Goal: Information Seeking & Learning: Learn about a topic

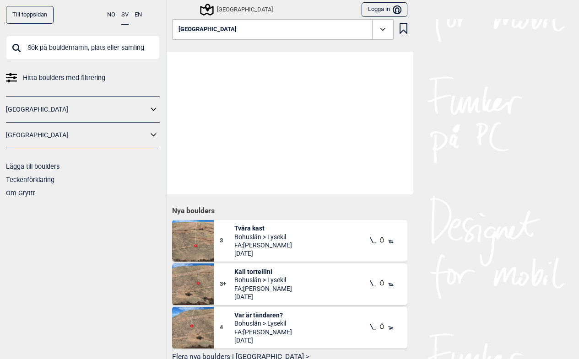
click at [44, 47] on input "text" at bounding box center [83, 48] width 154 height 24
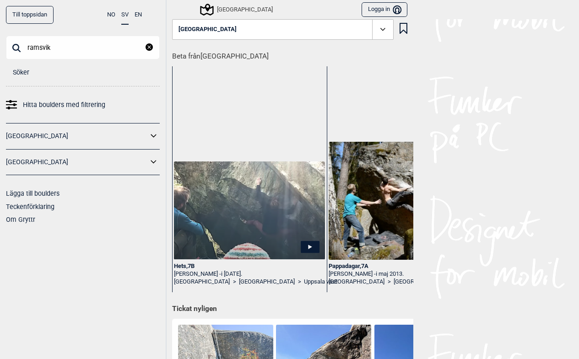
type input "ramsvik"
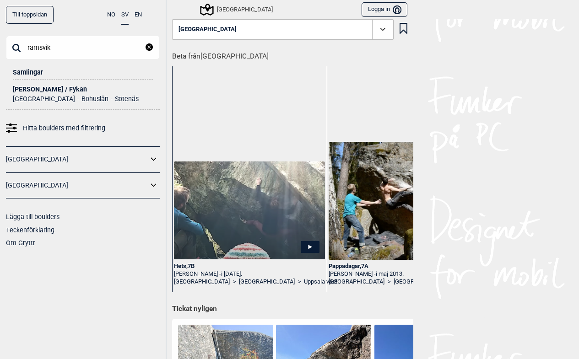
click at [26, 89] on div "[PERSON_NAME] / Fykan" at bounding box center [83, 89] width 140 height 7
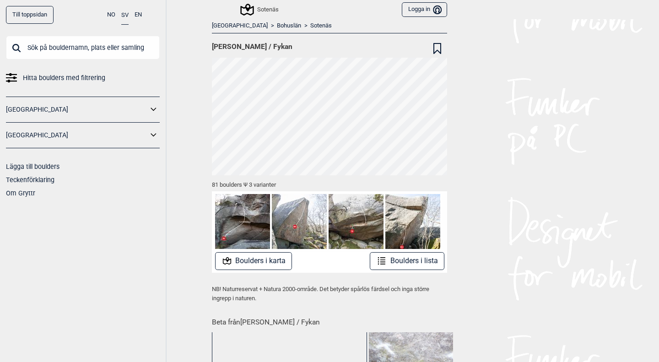
click at [386, 264] on button "Boulders i lista" at bounding box center [407, 261] width 75 height 18
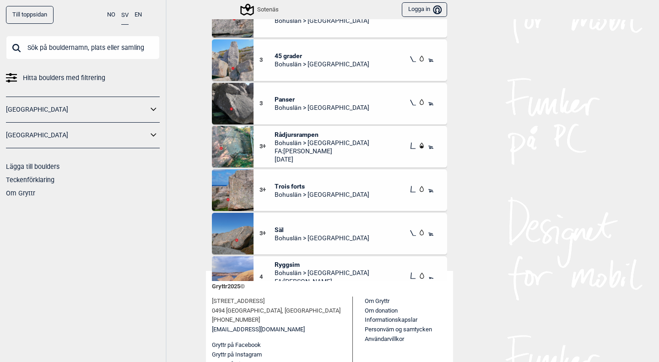
scroll to position [103, 0]
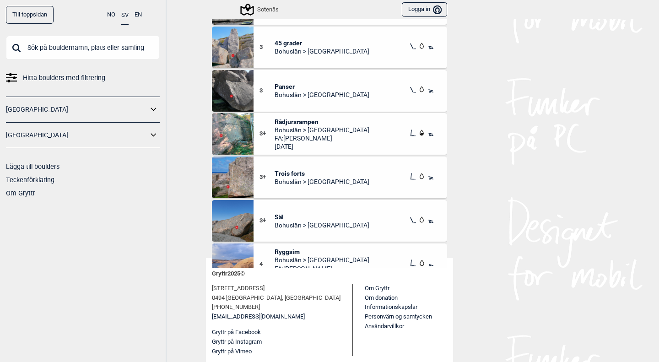
click at [182, 260] on div "Till toppsidan NO SV EN Hitta boulders med filtrering [GEOGRAPHIC_DATA] [GEOGRA…" at bounding box center [329, 181] width 659 height 362
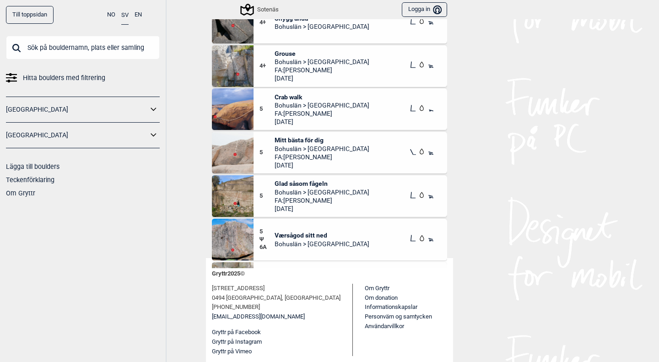
scroll to position [1317, 0]
click at [223, 198] on img at bounding box center [233, 196] width 42 height 42
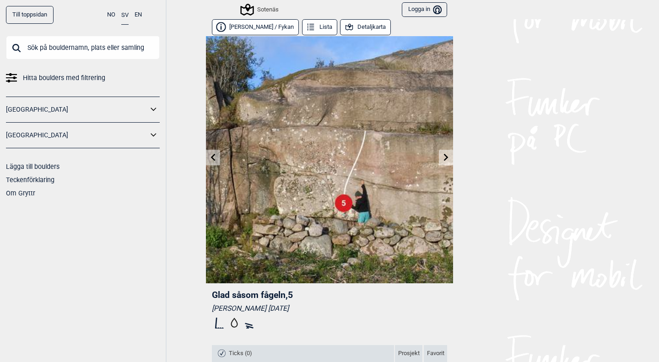
click at [339, 146] on img at bounding box center [329, 159] width 247 height 247
click at [440, 153] on link at bounding box center [446, 157] width 14 height 15
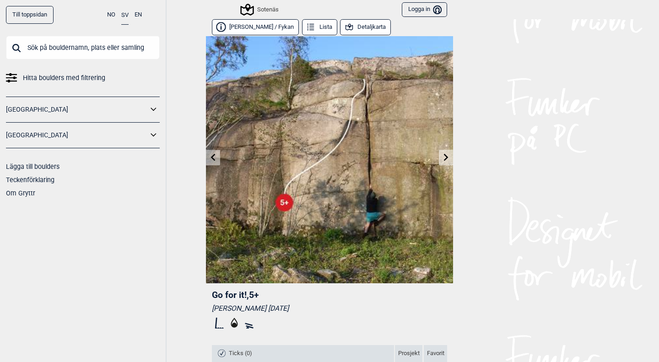
click at [439, 157] on link at bounding box center [446, 157] width 14 height 15
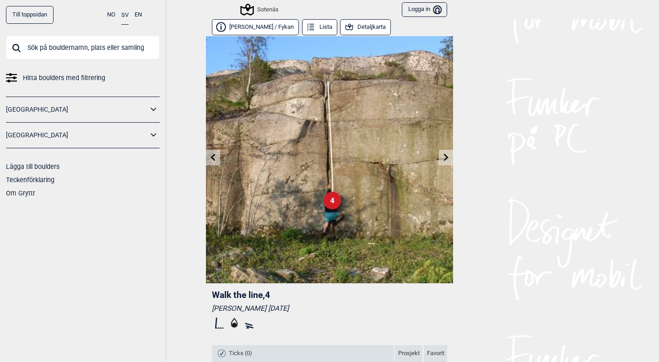
click at [443, 157] on icon at bounding box center [446, 156] width 7 height 7
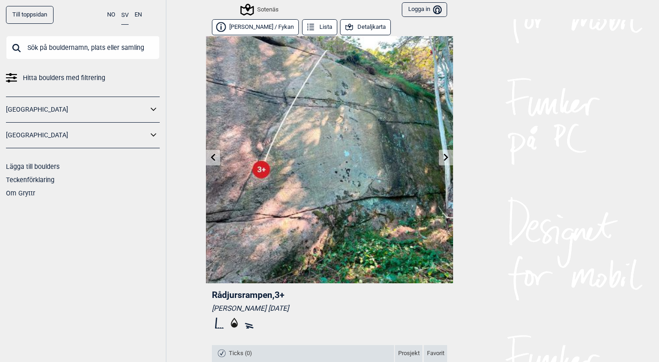
click at [439, 158] on link at bounding box center [446, 157] width 14 height 15
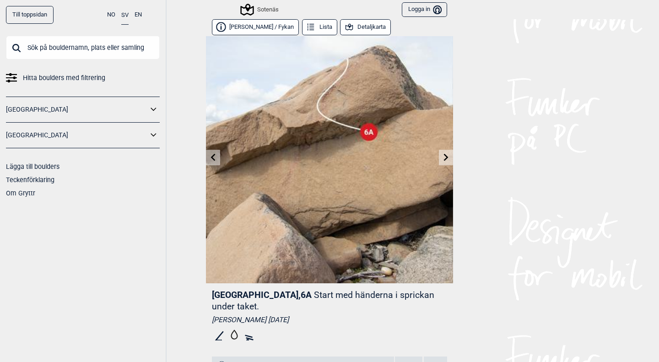
click at [444, 155] on icon at bounding box center [446, 156] width 5 height 7
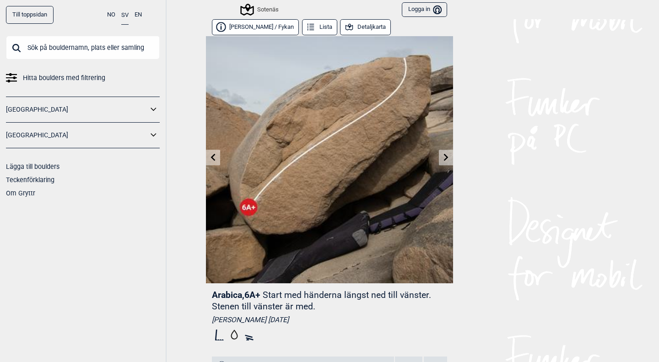
click at [444, 155] on icon at bounding box center [446, 156] width 5 height 7
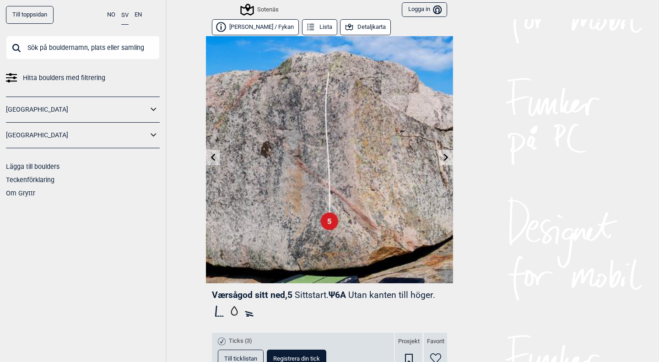
click at [443, 158] on icon at bounding box center [446, 156] width 7 height 7
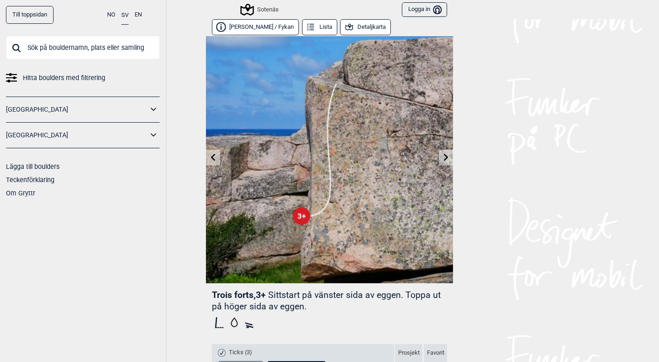
click at [443, 158] on icon at bounding box center [446, 156] width 7 height 7
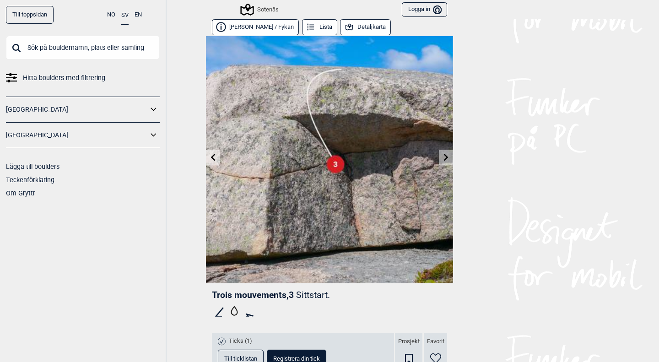
click at [443, 158] on icon at bounding box center [446, 156] width 7 height 7
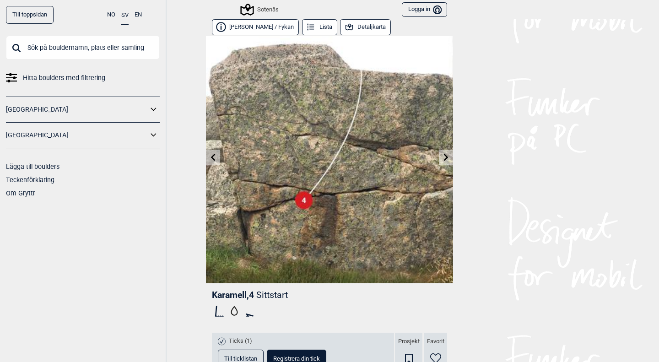
click at [443, 158] on icon at bounding box center [446, 156] width 7 height 7
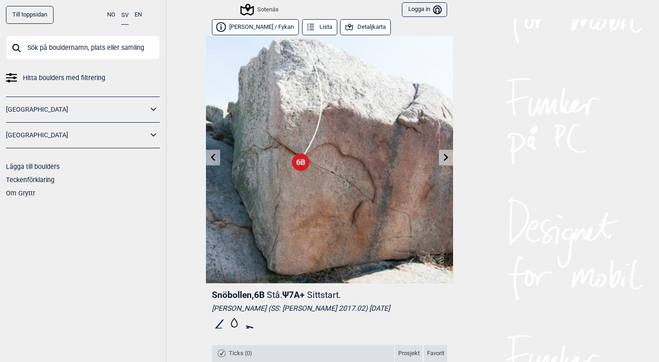
click at [443, 158] on icon at bounding box center [446, 156] width 7 height 7
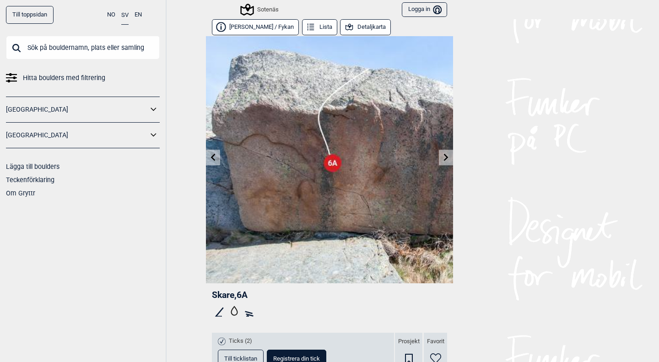
click at [443, 158] on icon at bounding box center [446, 156] width 7 height 7
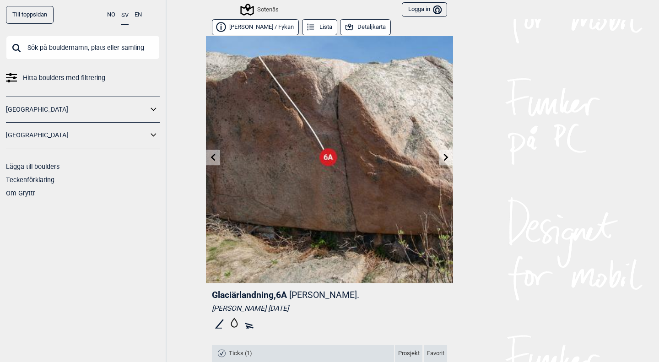
click at [443, 158] on icon at bounding box center [446, 156] width 7 height 7
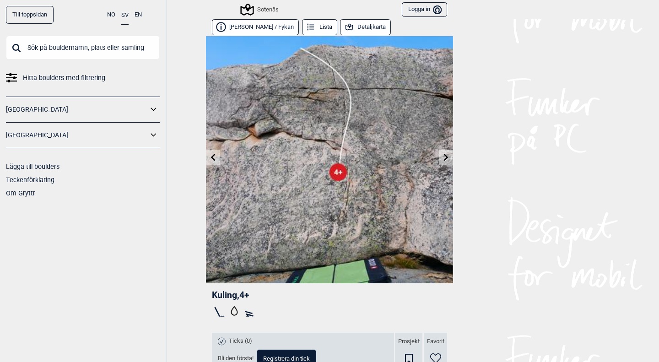
click at [443, 158] on icon at bounding box center [446, 156] width 7 height 7
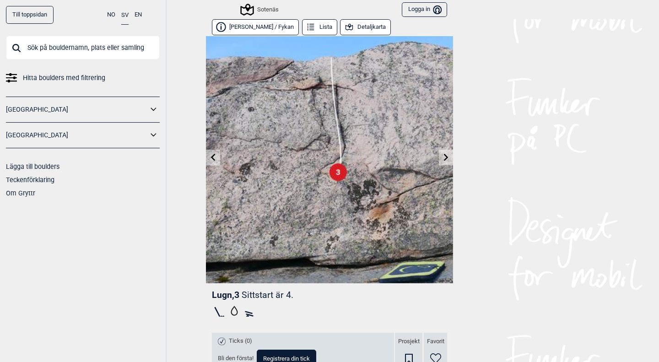
click at [443, 158] on icon at bounding box center [446, 156] width 7 height 7
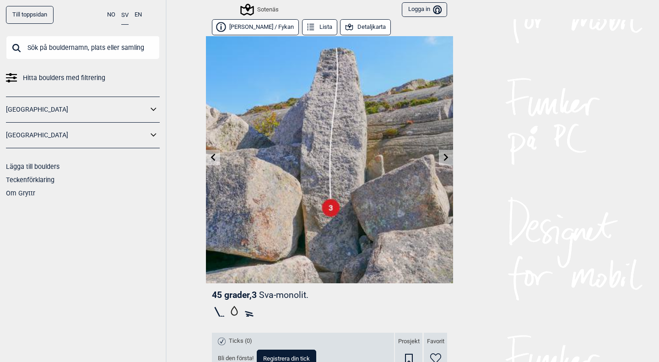
click at [443, 158] on icon at bounding box center [446, 156] width 7 height 7
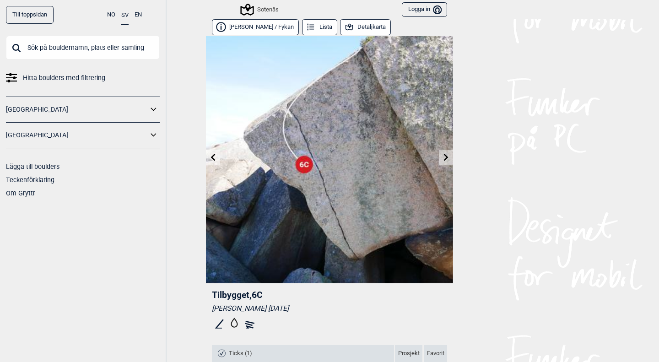
click at [443, 158] on icon at bounding box center [446, 156] width 7 height 7
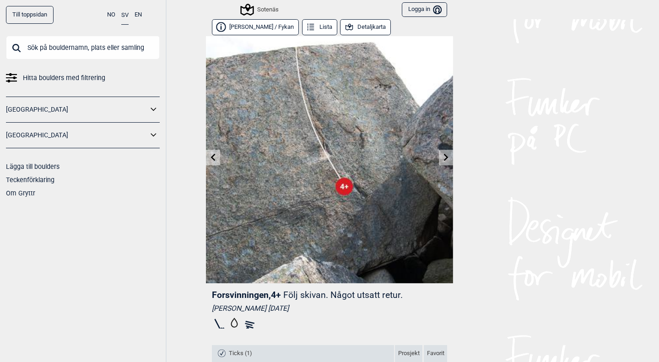
click at [443, 158] on icon at bounding box center [446, 156] width 7 height 7
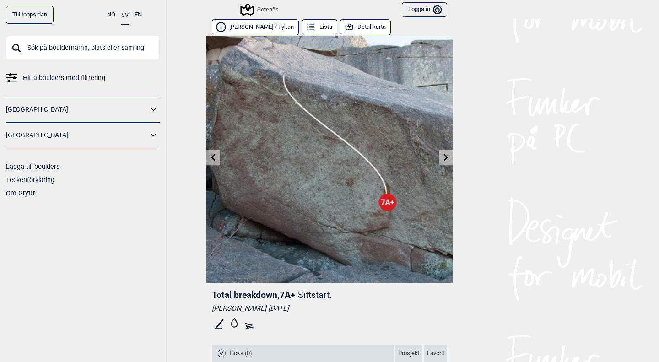
click at [443, 158] on icon at bounding box center [446, 156] width 7 height 7
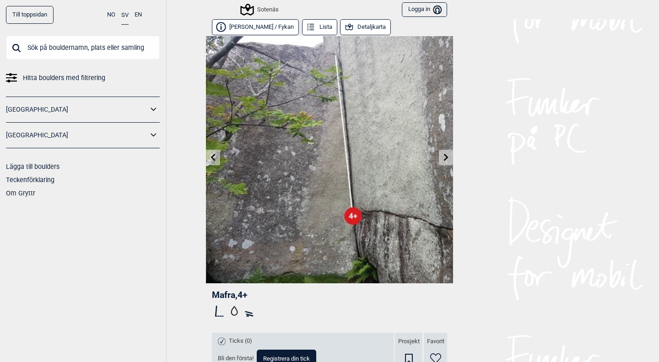
click at [443, 158] on icon at bounding box center [446, 156] width 7 height 7
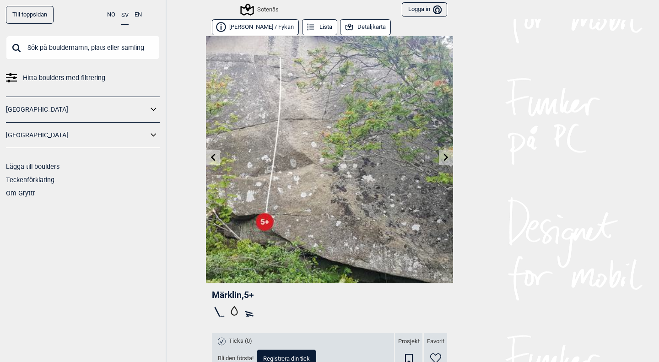
click at [443, 158] on icon at bounding box center [446, 156] width 7 height 7
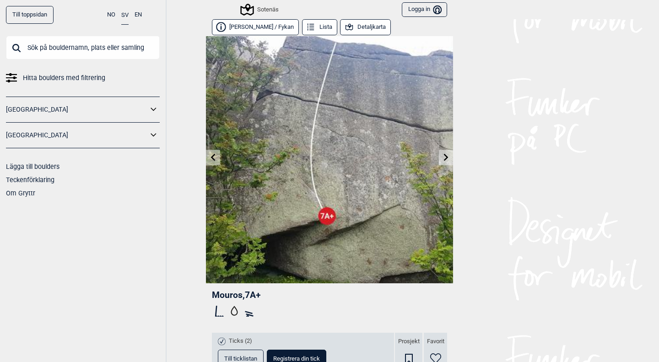
click at [443, 158] on icon at bounding box center [446, 156] width 7 height 7
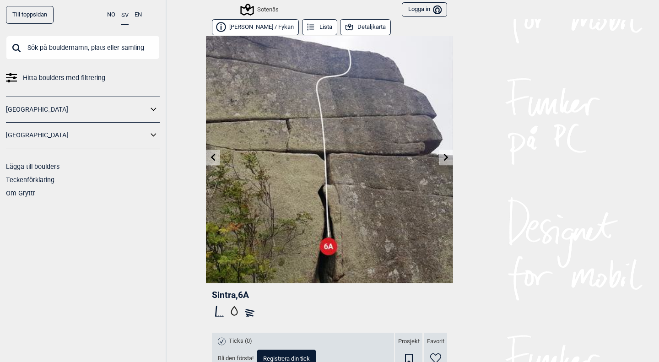
click at [443, 158] on icon at bounding box center [446, 156] width 7 height 7
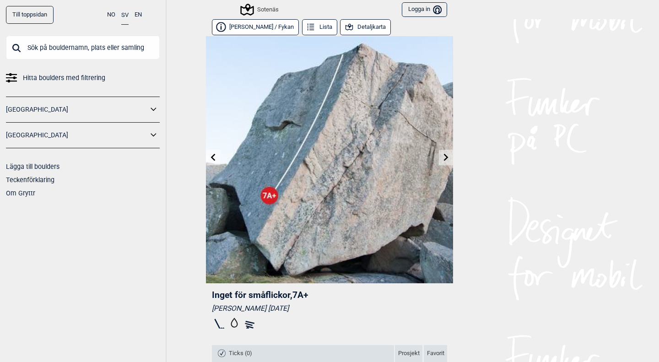
click at [443, 158] on icon at bounding box center [446, 156] width 7 height 7
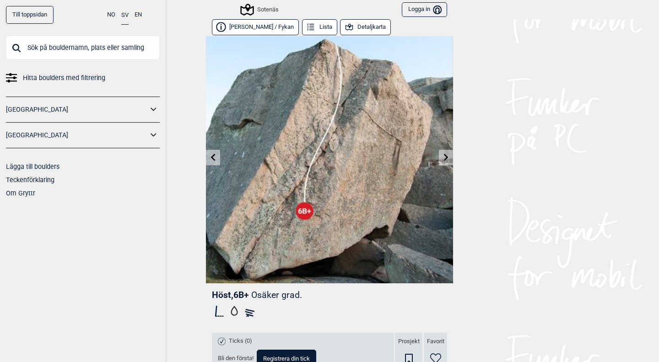
click at [443, 158] on icon at bounding box center [446, 156] width 7 height 7
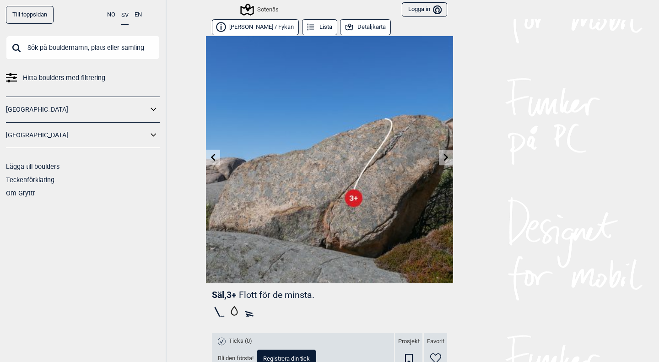
click at [443, 158] on icon at bounding box center [446, 156] width 7 height 7
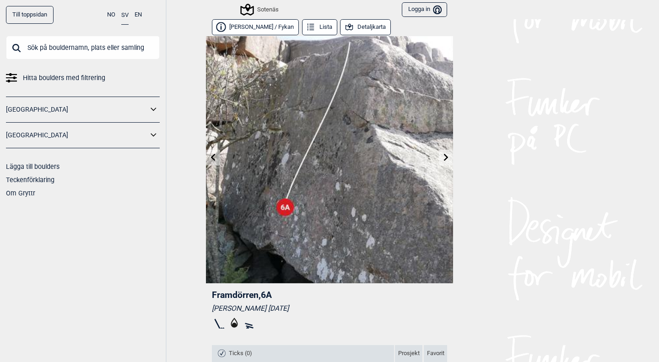
click at [443, 158] on icon at bounding box center [446, 156] width 7 height 7
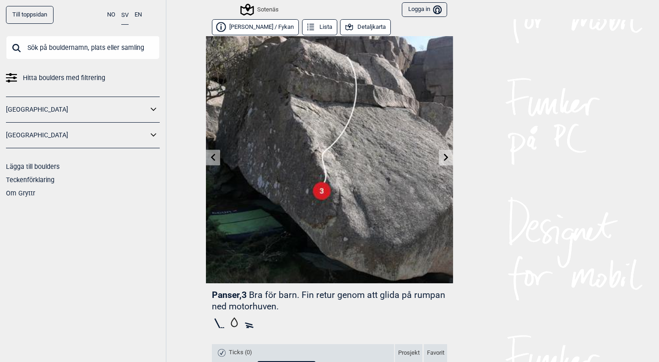
click at [443, 158] on icon at bounding box center [446, 156] width 7 height 7
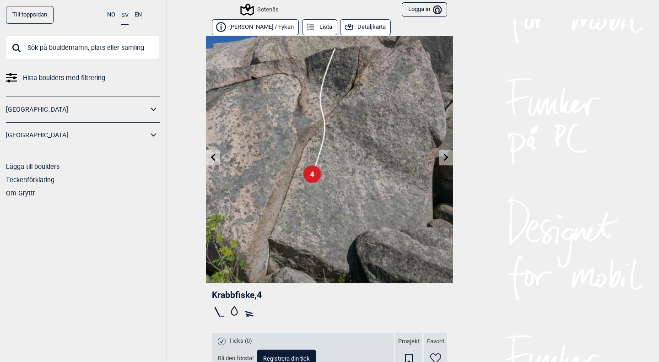
click at [443, 158] on icon at bounding box center [446, 156] width 7 height 7
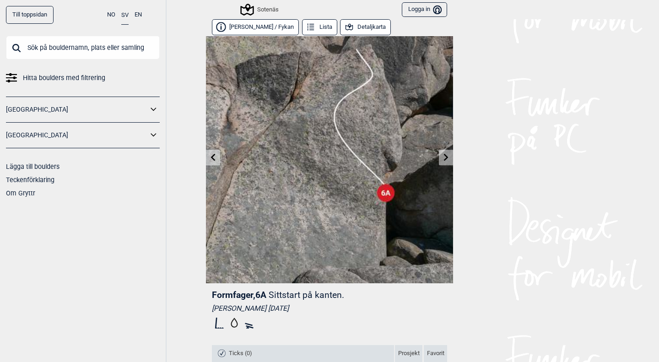
click at [443, 158] on icon at bounding box center [446, 156] width 7 height 7
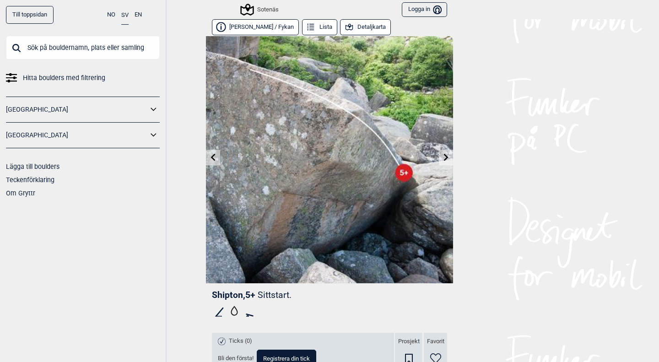
click at [443, 158] on icon at bounding box center [446, 156] width 7 height 7
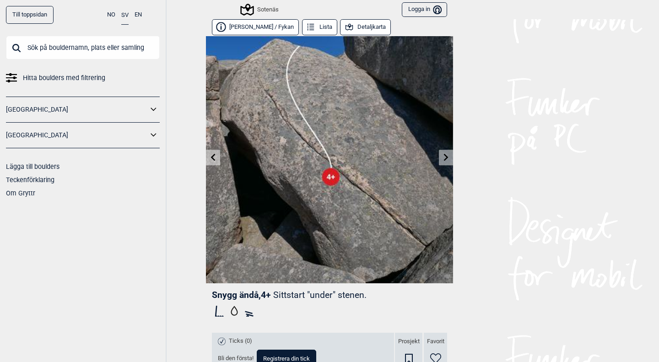
click at [443, 158] on icon at bounding box center [446, 156] width 7 height 7
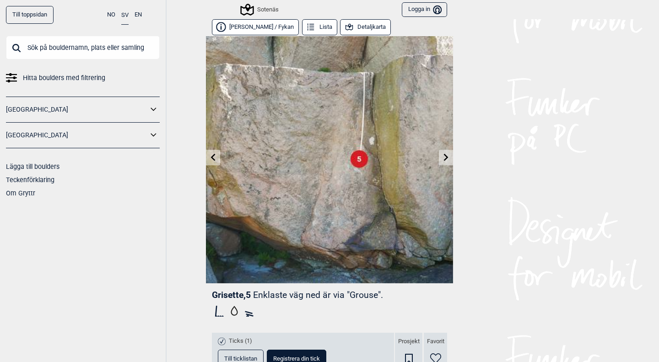
click at [443, 158] on icon at bounding box center [446, 156] width 7 height 7
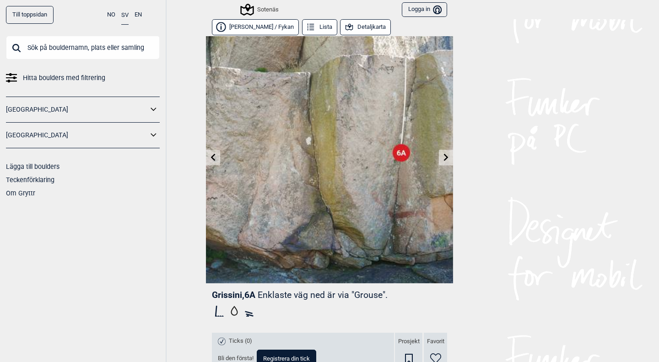
click at [443, 158] on icon at bounding box center [446, 156] width 7 height 7
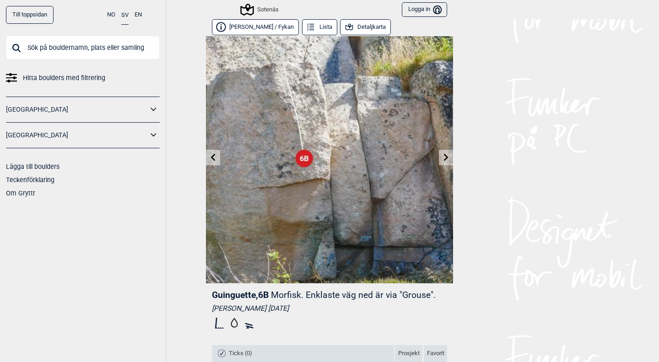
click at [443, 158] on icon at bounding box center [446, 156] width 7 height 7
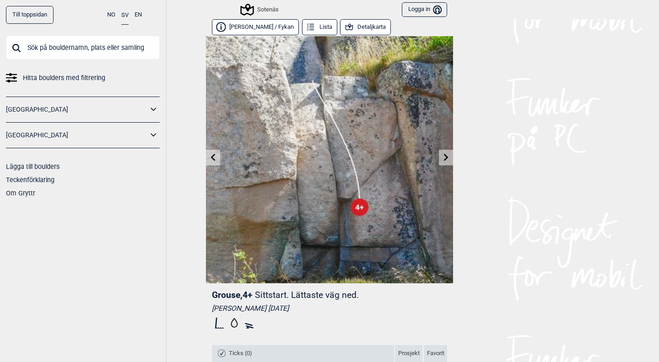
click at [443, 158] on icon at bounding box center [446, 156] width 7 height 7
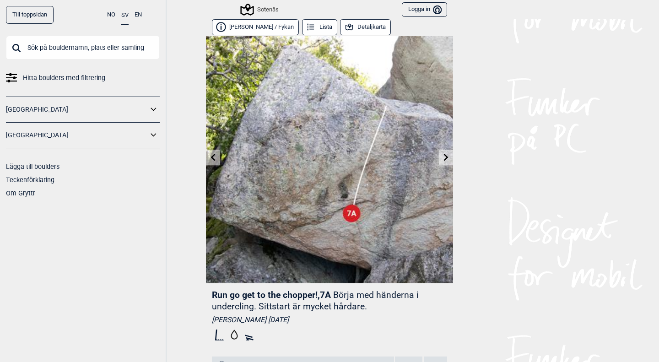
click at [443, 158] on icon at bounding box center [446, 156] width 7 height 7
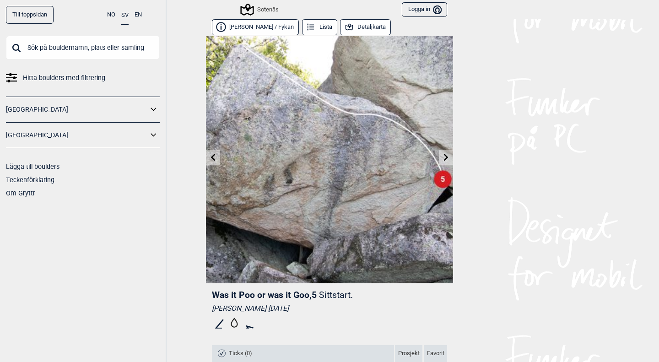
click at [443, 158] on icon at bounding box center [446, 156] width 7 height 7
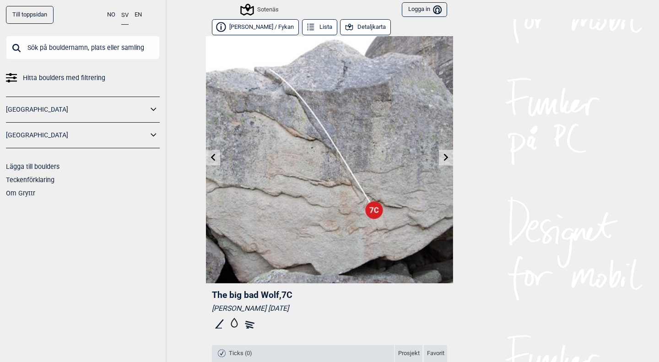
click at [443, 158] on icon at bounding box center [446, 156] width 7 height 7
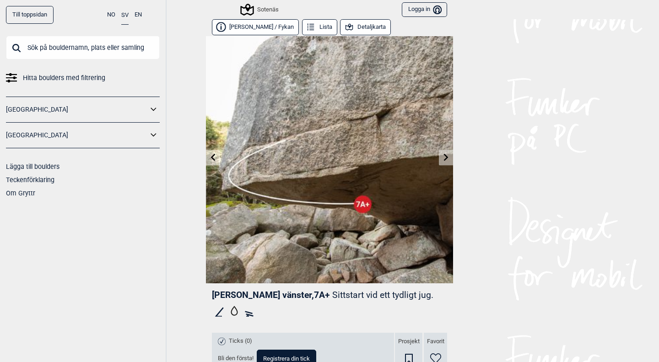
click at [443, 158] on icon at bounding box center [446, 156] width 7 height 7
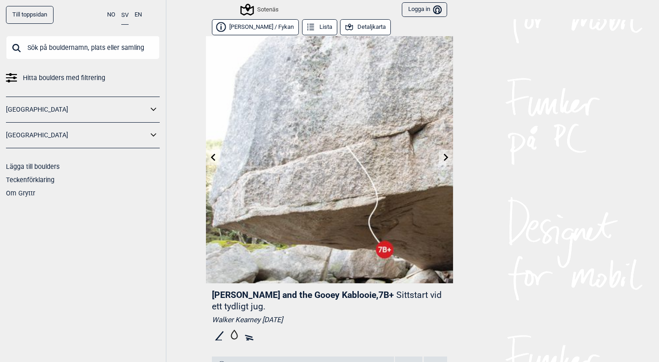
click at [443, 158] on icon at bounding box center [446, 156] width 7 height 7
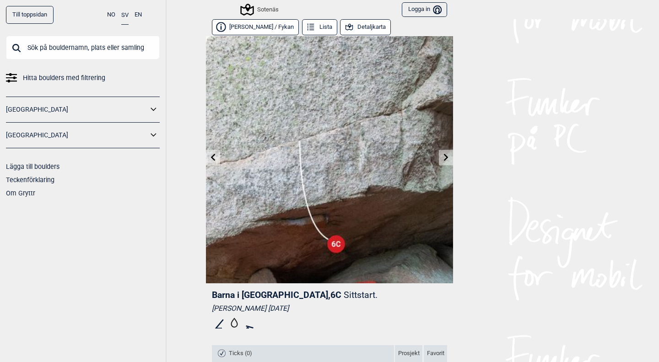
click at [443, 158] on icon at bounding box center [446, 156] width 7 height 7
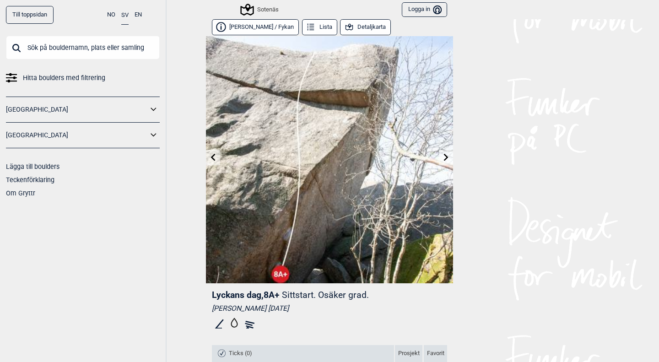
click at [443, 158] on icon at bounding box center [446, 156] width 7 height 7
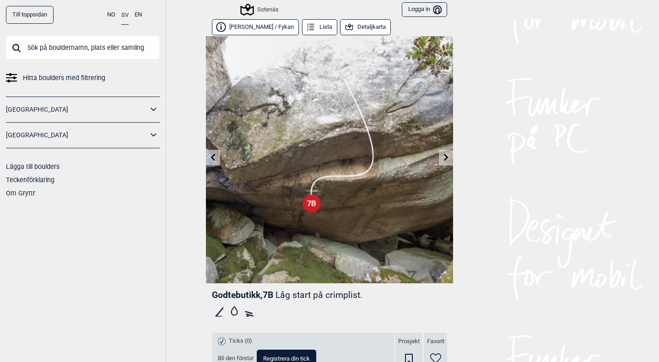
click at [443, 158] on icon at bounding box center [446, 156] width 7 height 7
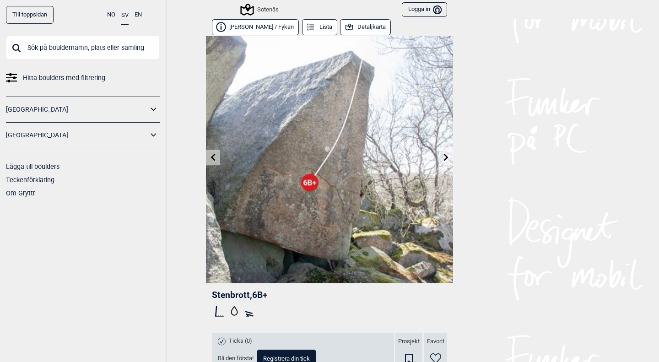
click at [443, 158] on icon at bounding box center [446, 156] width 7 height 7
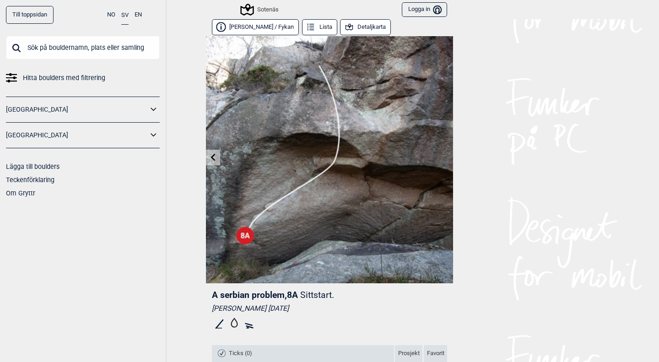
click at [442, 158] on img at bounding box center [329, 159] width 247 height 247
click at [340, 30] on button "Detaljkarta" at bounding box center [365, 27] width 51 height 16
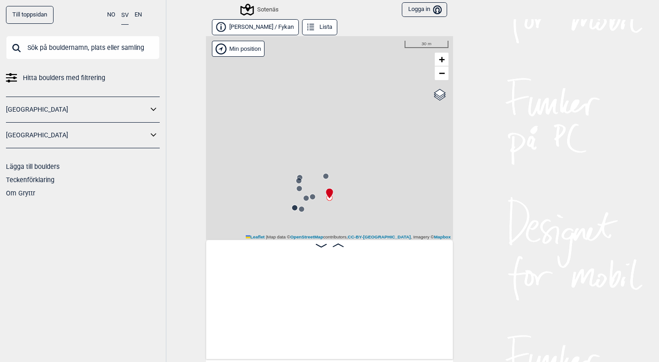
scroll to position [0, 6269]
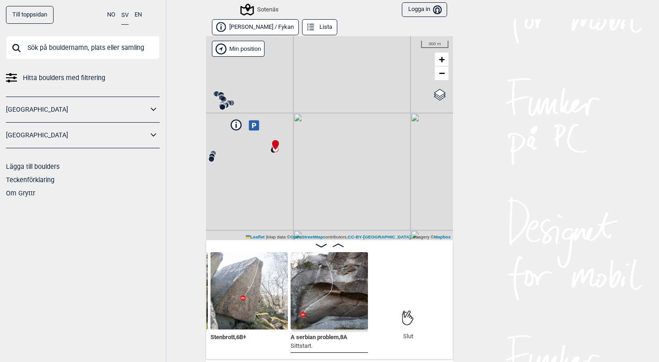
click at [250, 131] on div "Sotenäs" at bounding box center [329, 138] width 247 height 204
click at [250, 125] on icon at bounding box center [254, 125] width 11 height 11
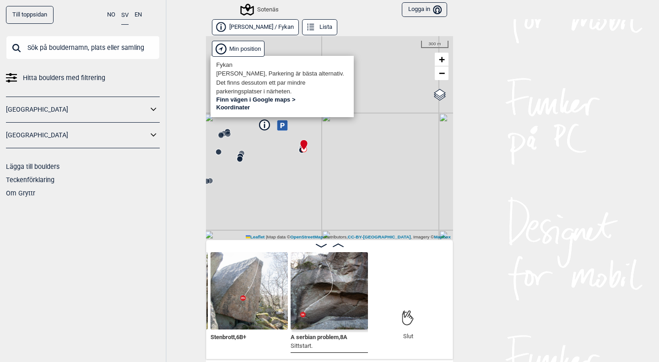
click at [225, 139] on div "Sotenäs" at bounding box center [329, 138] width 247 height 204
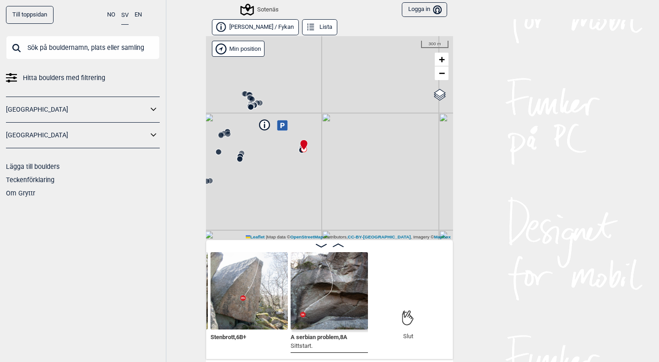
click at [248, 114] on div "Sotenäs" at bounding box center [329, 138] width 247 height 204
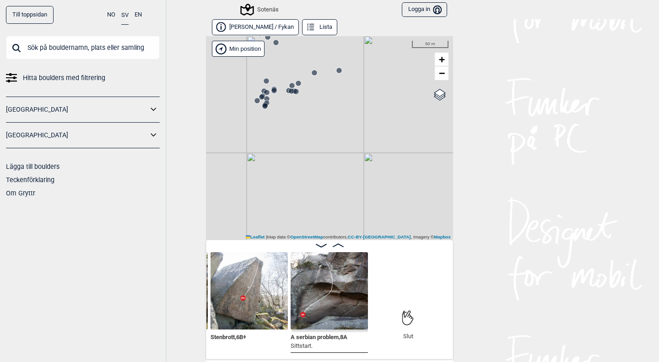
click at [336, 75] on div "Sotenäs" at bounding box center [329, 138] width 247 height 204
click at [337, 70] on circle at bounding box center [339, 70] width 5 height 5
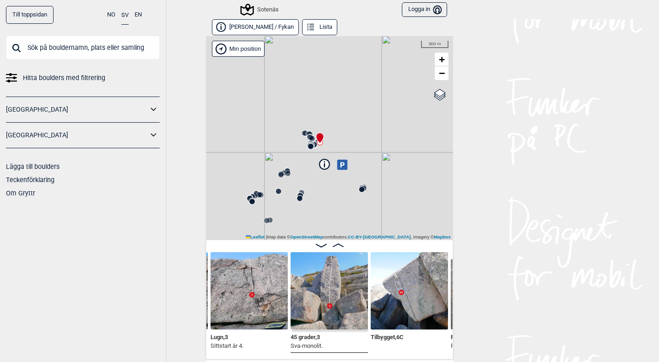
click at [359, 189] on circle at bounding box center [361, 189] width 5 height 5
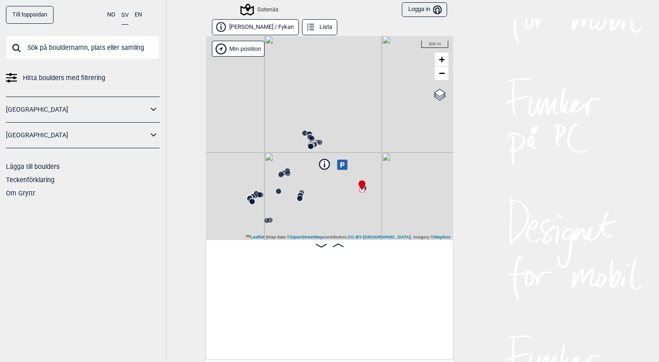
scroll to position [0, 5973]
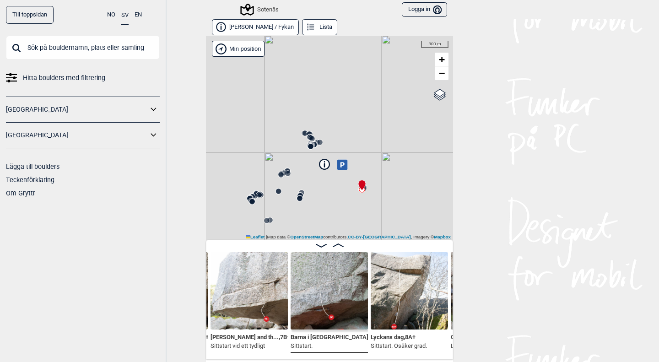
click at [297, 198] on circle at bounding box center [299, 198] width 5 height 5
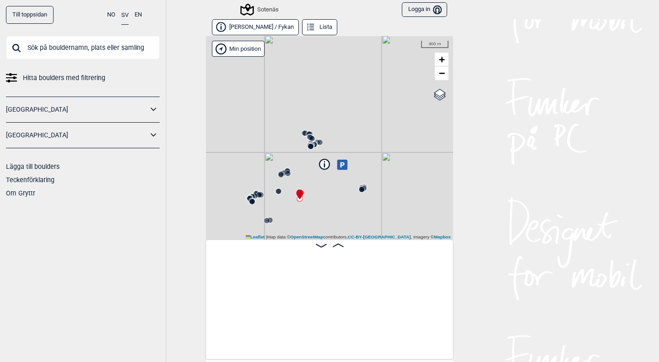
scroll to position [0, 3018]
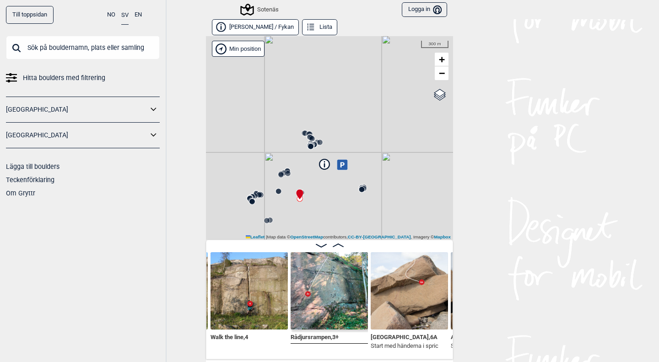
click at [276, 191] on circle at bounding box center [278, 191] width 5 height 5
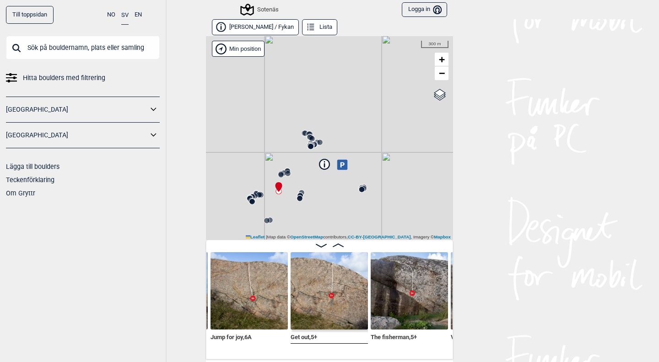
click at [264, 221] on circle at bounding box center [266, 220] width 5 height 5
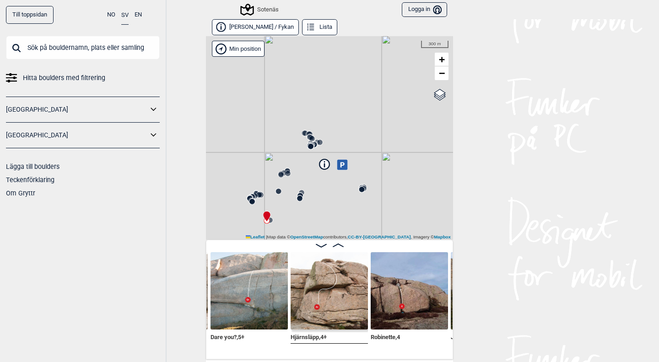
click at [250, 202] on circle at bounding box center [252, 201] width 5 height 5
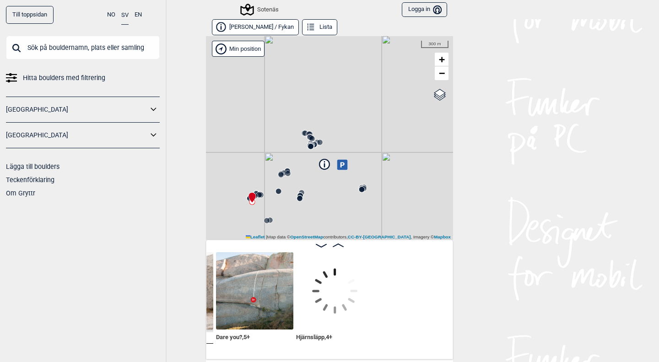
scroll to position [0, 1625]
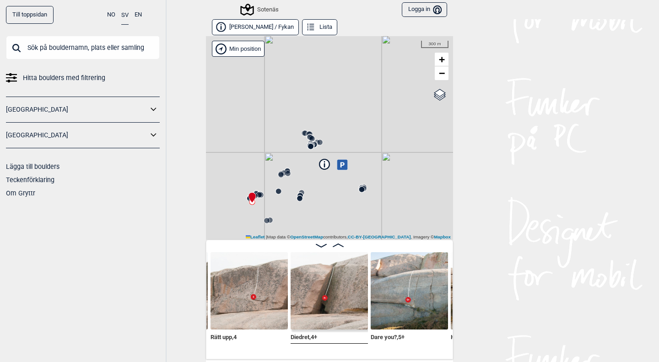
click at [310, 136] on circle at bounding box center [312, 138] width 5 height 5
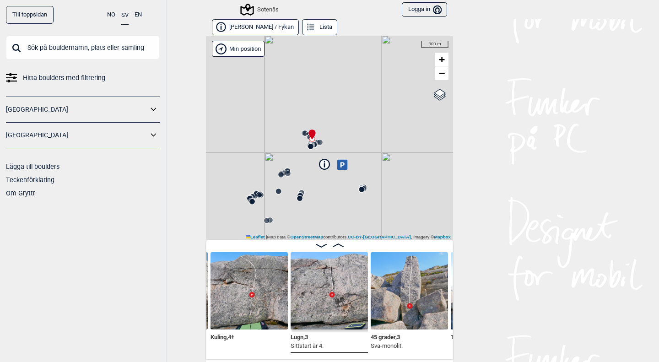
click at [303, 131] on circle at bounding box center [305, 133] width 5 height 5
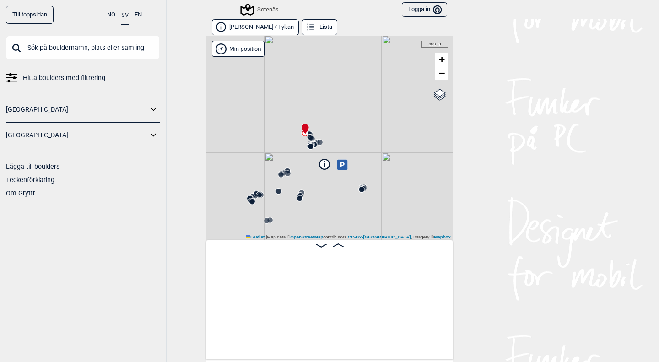
scroll to position [0, 3206]
